Goal: Find specific page/section: Find specific page/section

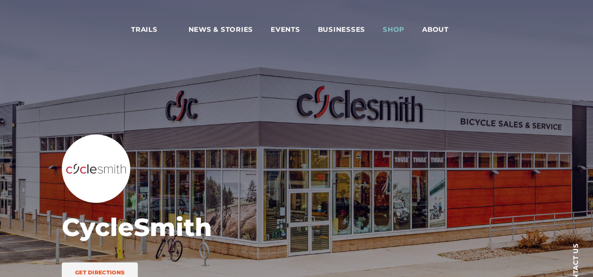
click at [394, 28] on span "Shop" at bounding box center [394, 29] width 22 height 9
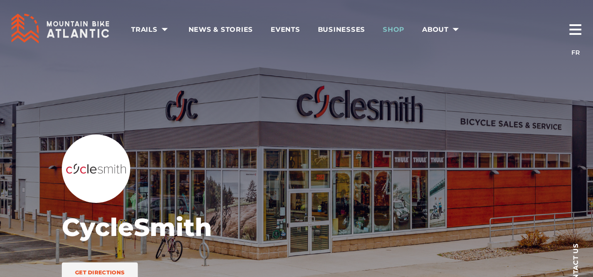
click at [394, 28] on span "Shop" at bounding box center [394, 29] width 22 height 9
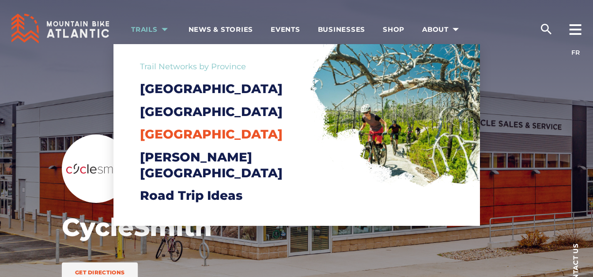
click at [182, 142] on span "[GEOGRAPHIC_DATA]" at bounding box center [211, 134] width 143 height 15
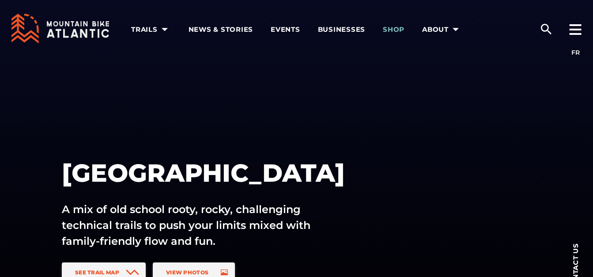
click at [399, 26] on span "Shop" at bounding box center [394, 29] width 22 height 9
